Goal: Transaction & Acquisition: Obtain resource

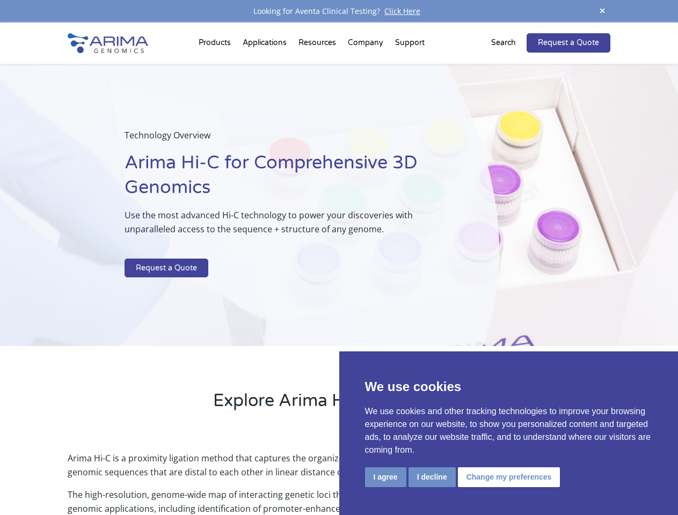
click at [339, 258] on p at bounding box center [284, 252] width 320 height 14
click at [385, 477] on button "I agree" at bounding box center [385, 477] width 41 height 20
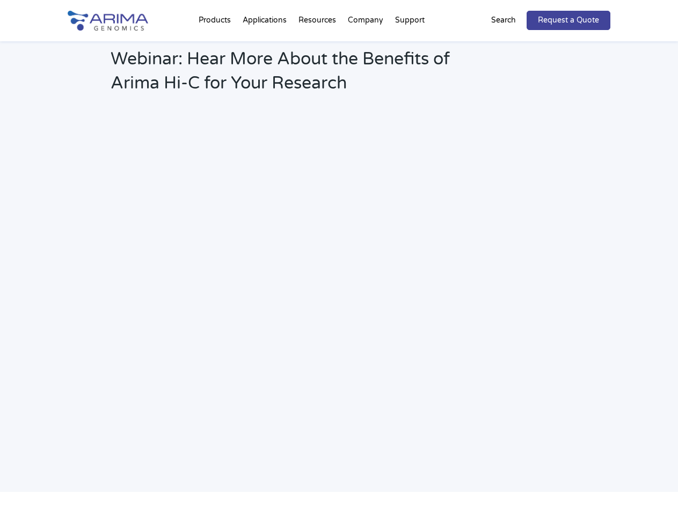
click at [602, 11] on link "Request a Quote" at bounding box center [568, 20] width 84 height 19
click at [216, 47] on h2 "Webinar: Hear More About the Benefits of Arima Hi-C for Your Research" at bounding box center [289, 75] width 356 height 56
click at [318, 47] on h2 "Webinar: Hear More About the Benefits of Arima Hi-C for Your Research" at bounding box center [289, 75] width 356 height 56
click at [366, 47] on h2 "Webinar: Hear More About the Benefits of Arima Hi-C for Your Research" at bounding box center [289, 75] width 356 height 56
click at [409, 47] on h2 "Webinar: Hear More About the Benefits of Arima Hi-C for Your Research" at bounding box center [289, 75] width 356 height 56
